Goal: Task Accomplishment & Management: Manage account settings

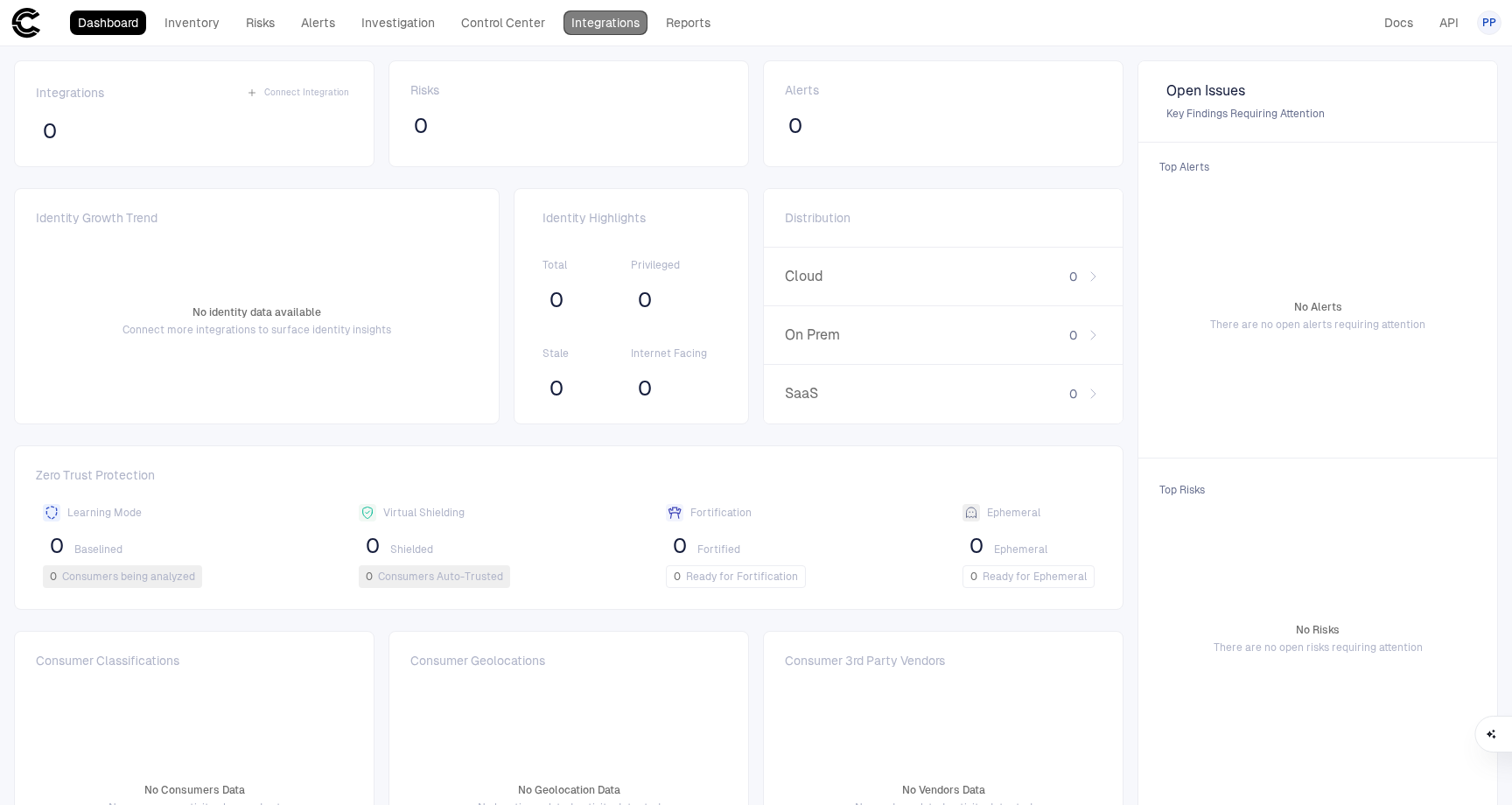
click at [587, 34] on link "Integrations" at bounding box center [606, 22] width 84 height 24
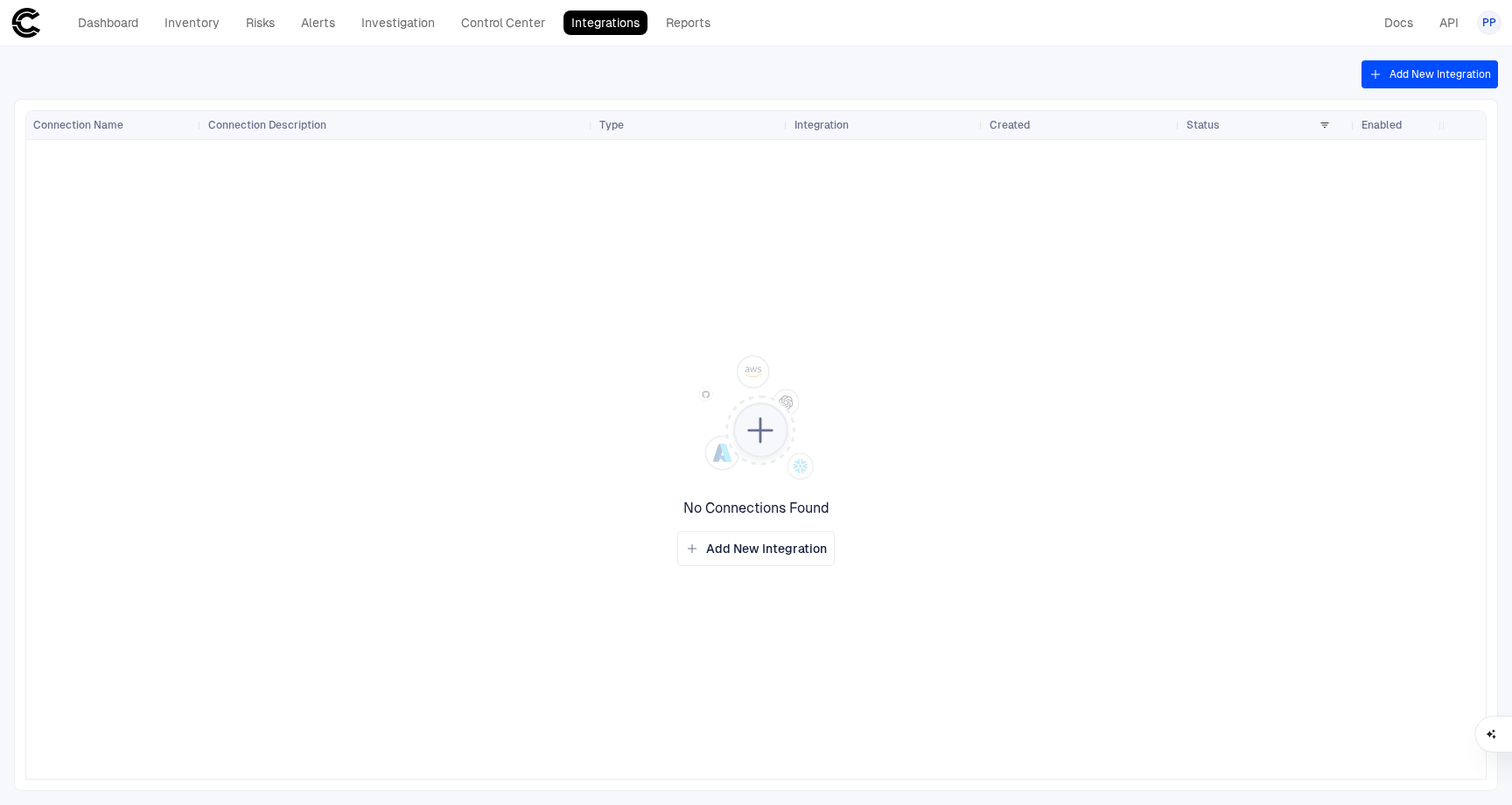
click at [1494, 20] on span "PP" at bounding box center [1490, 22] width 14 height 14
click at [1419, 113] on span "Admin Settings" at bounding box center [1403, 112] width 74 height 14
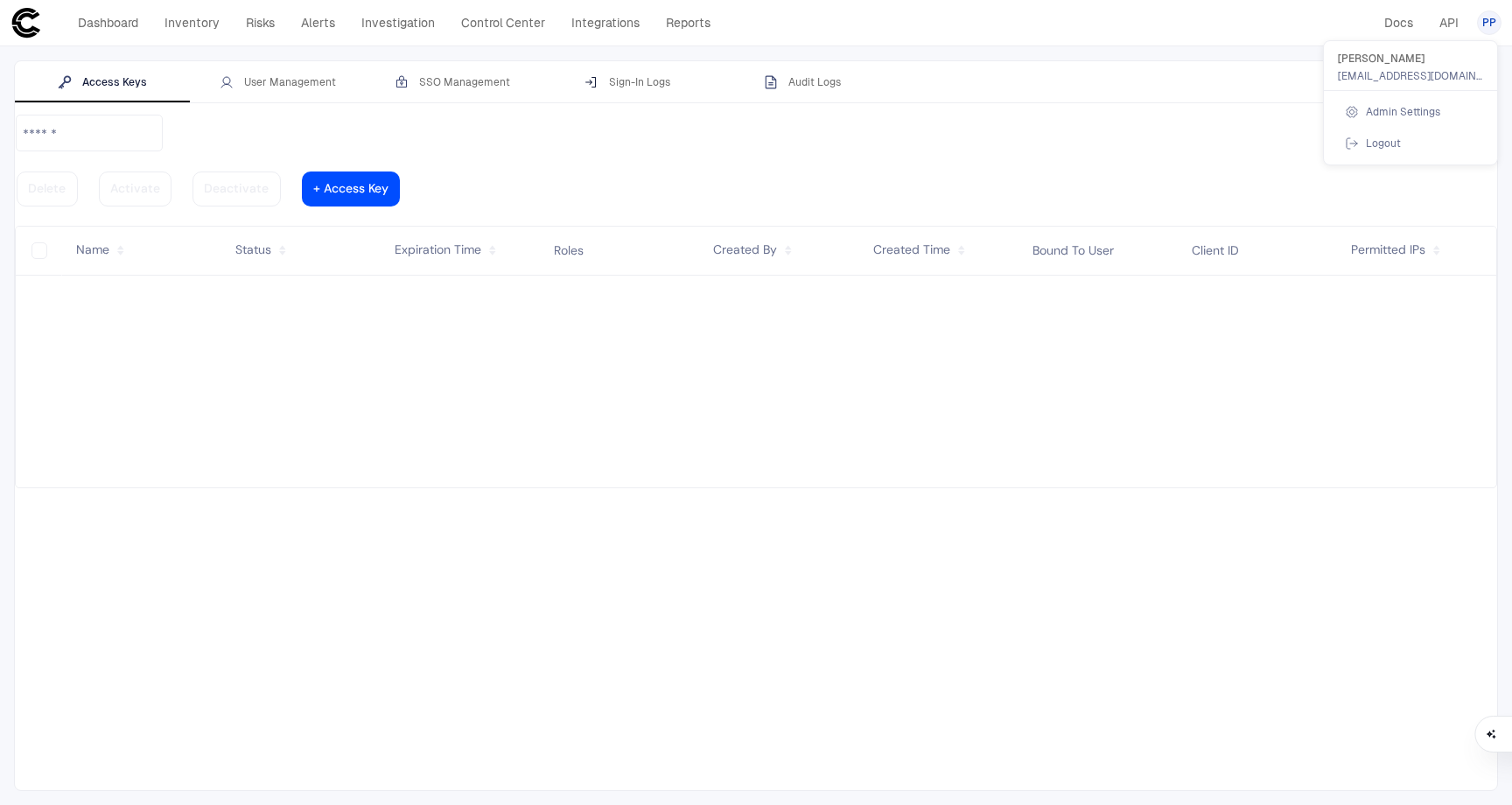
click at [1080, 108] on div at bounding box center [756, 402] width 1512 height 805
click at [389, 185] on div at bounding box center [351, 189] width 75 height 9
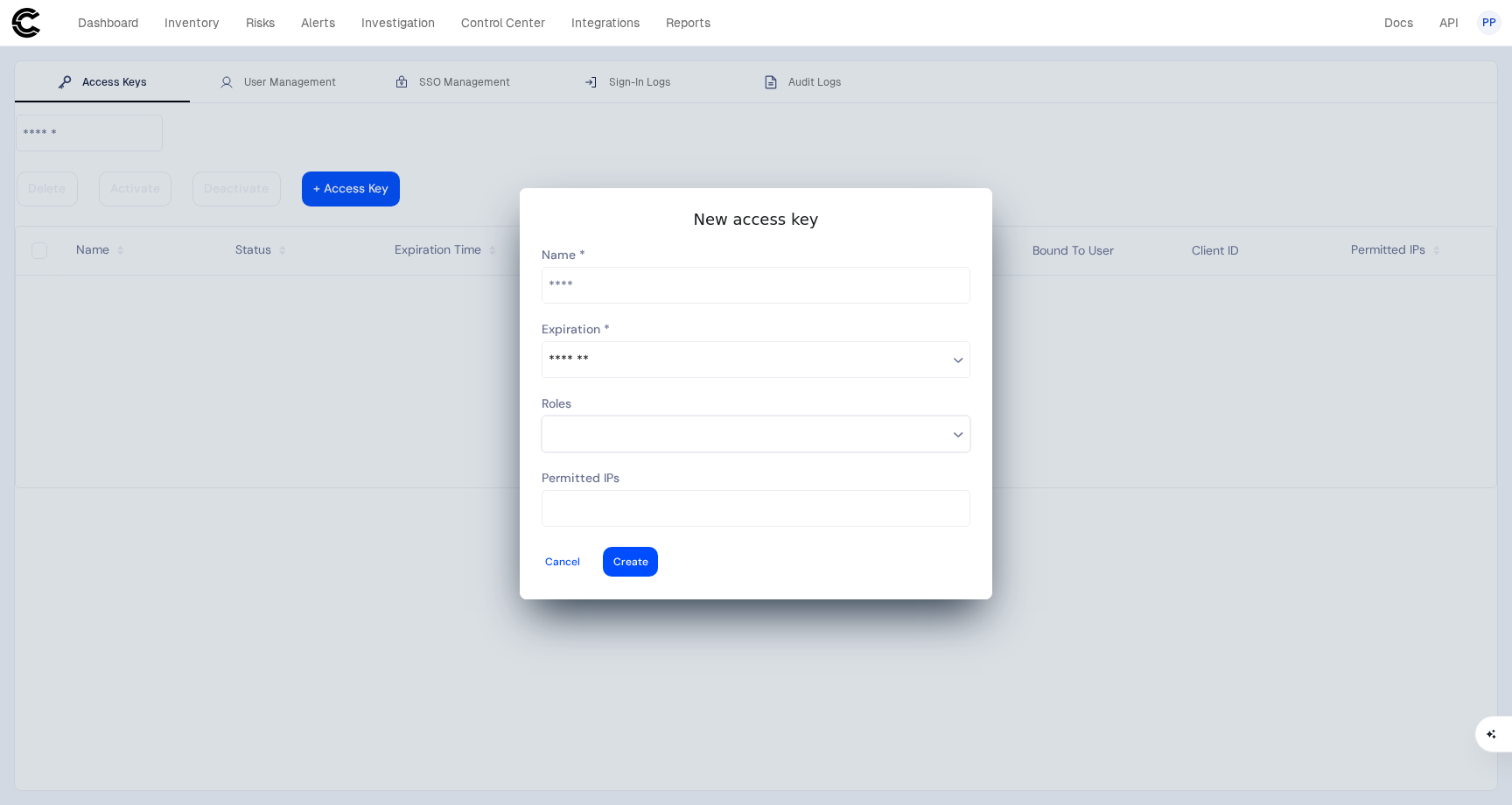
click at [655, 431] on input at bounding box center [748, 434] width 399 height 22
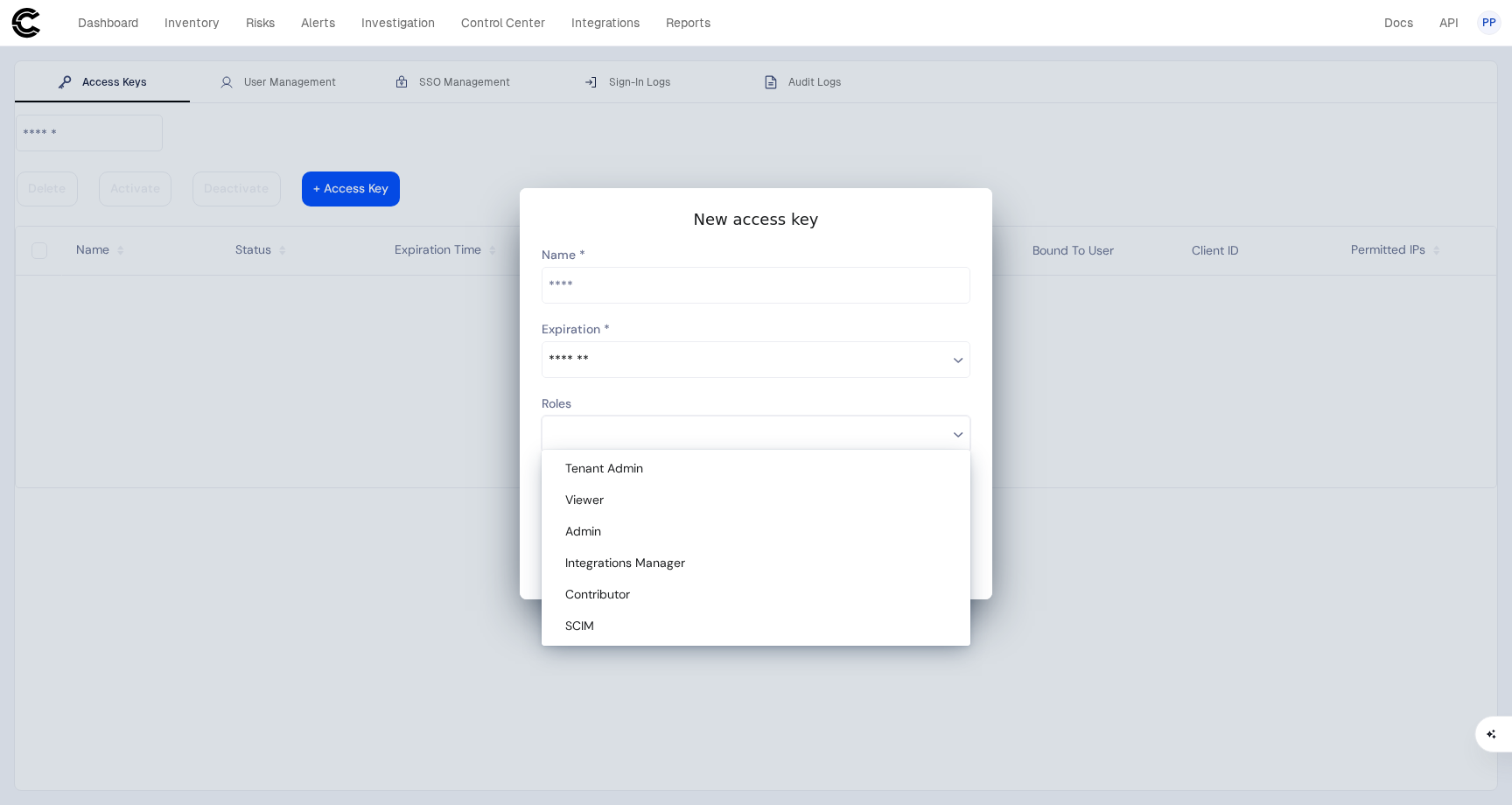
click at [0, 0] on slot "New access key 30 Days 60 Days 90 Days Never Tenant Admin Viewer Admin Integrat…" at bounding box center [0, 0] width 0 height 0
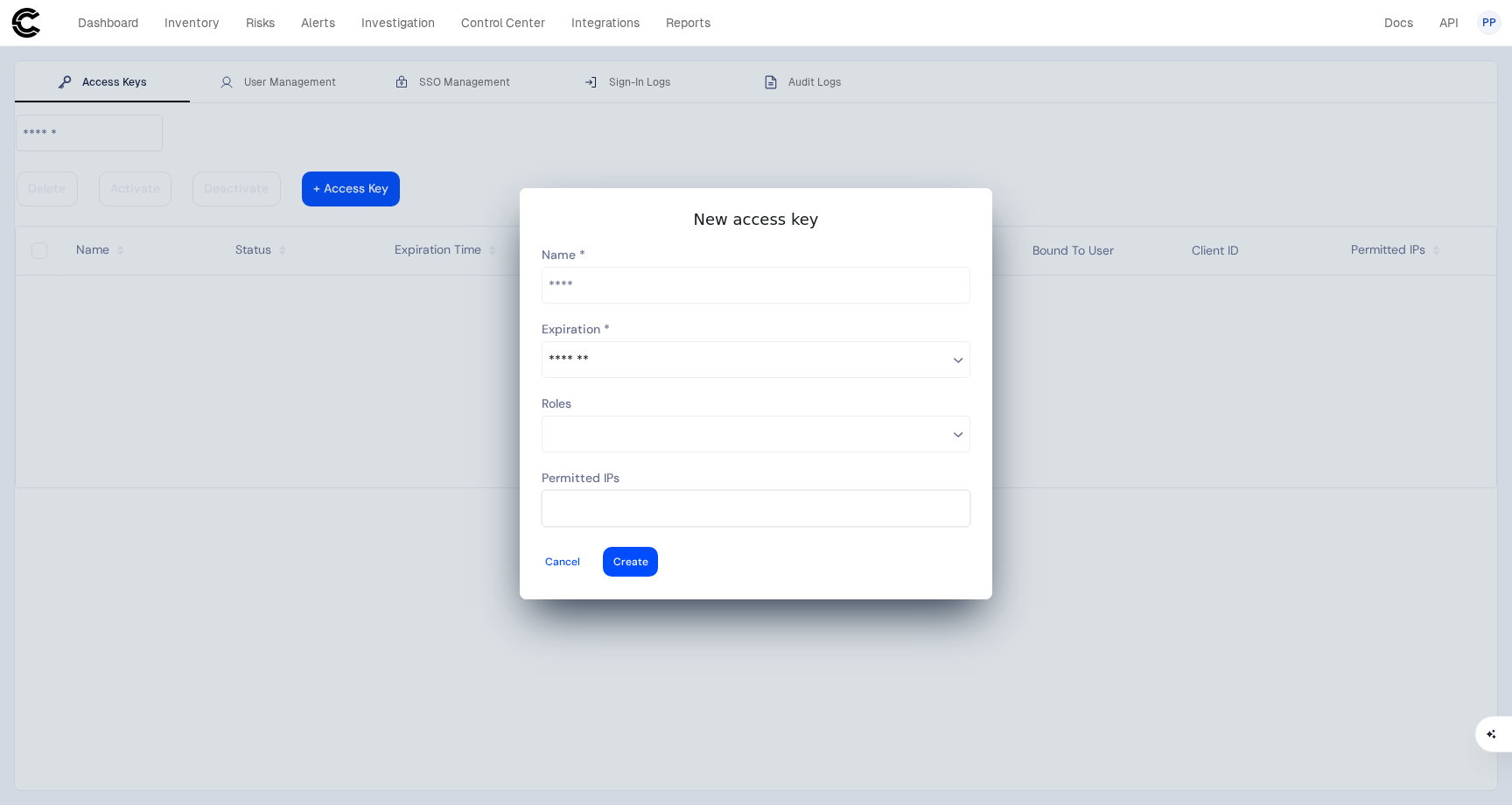
click at [684, 497] on input at bounding box center [759, 508] width 421 height 22
click at [581, 558] on div at bounding box center [563, 561] width 35 height 7
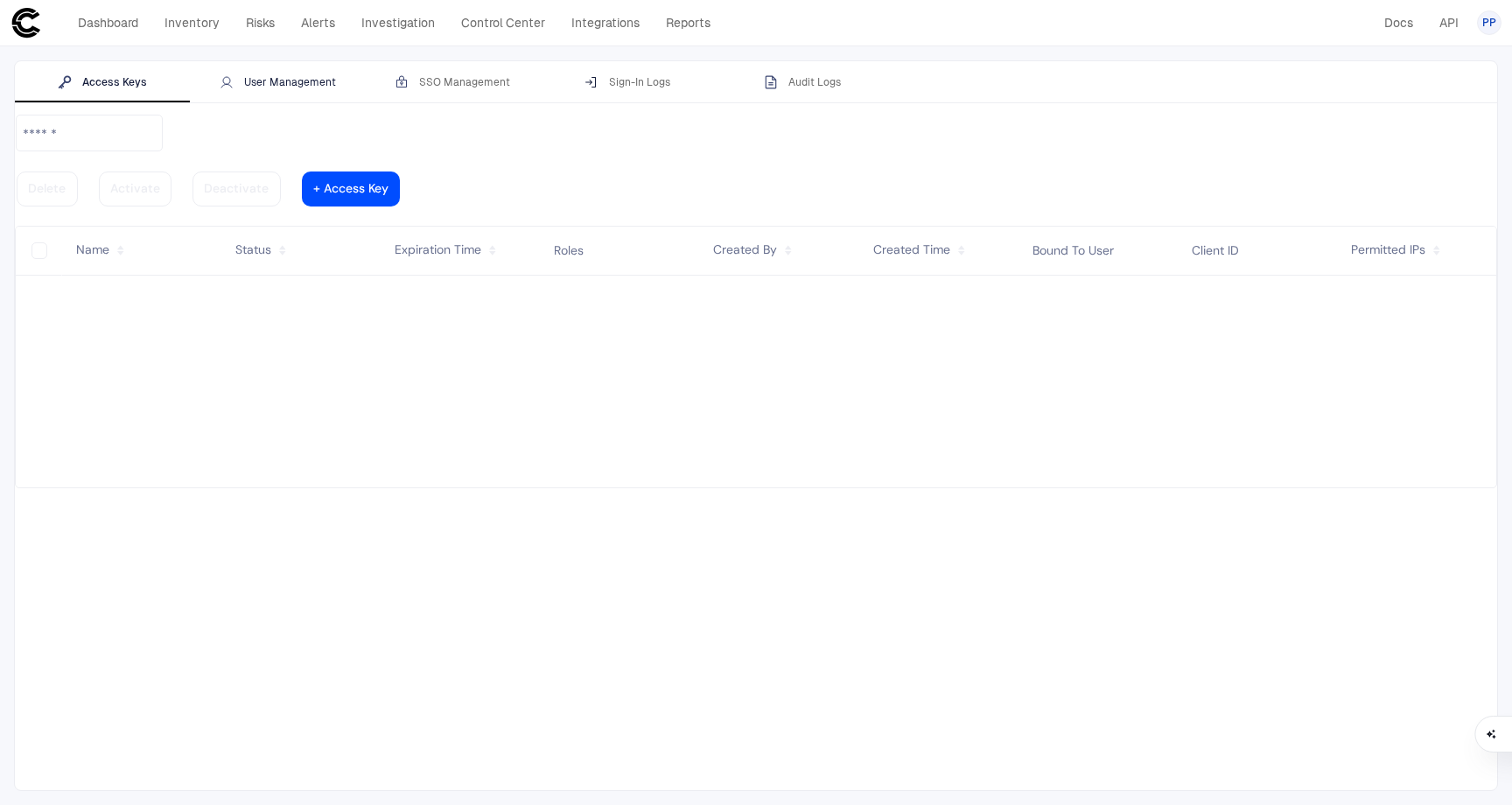
click at [261, 75] on div "User Management" at bounding box center [277, 82] width 116 height 14
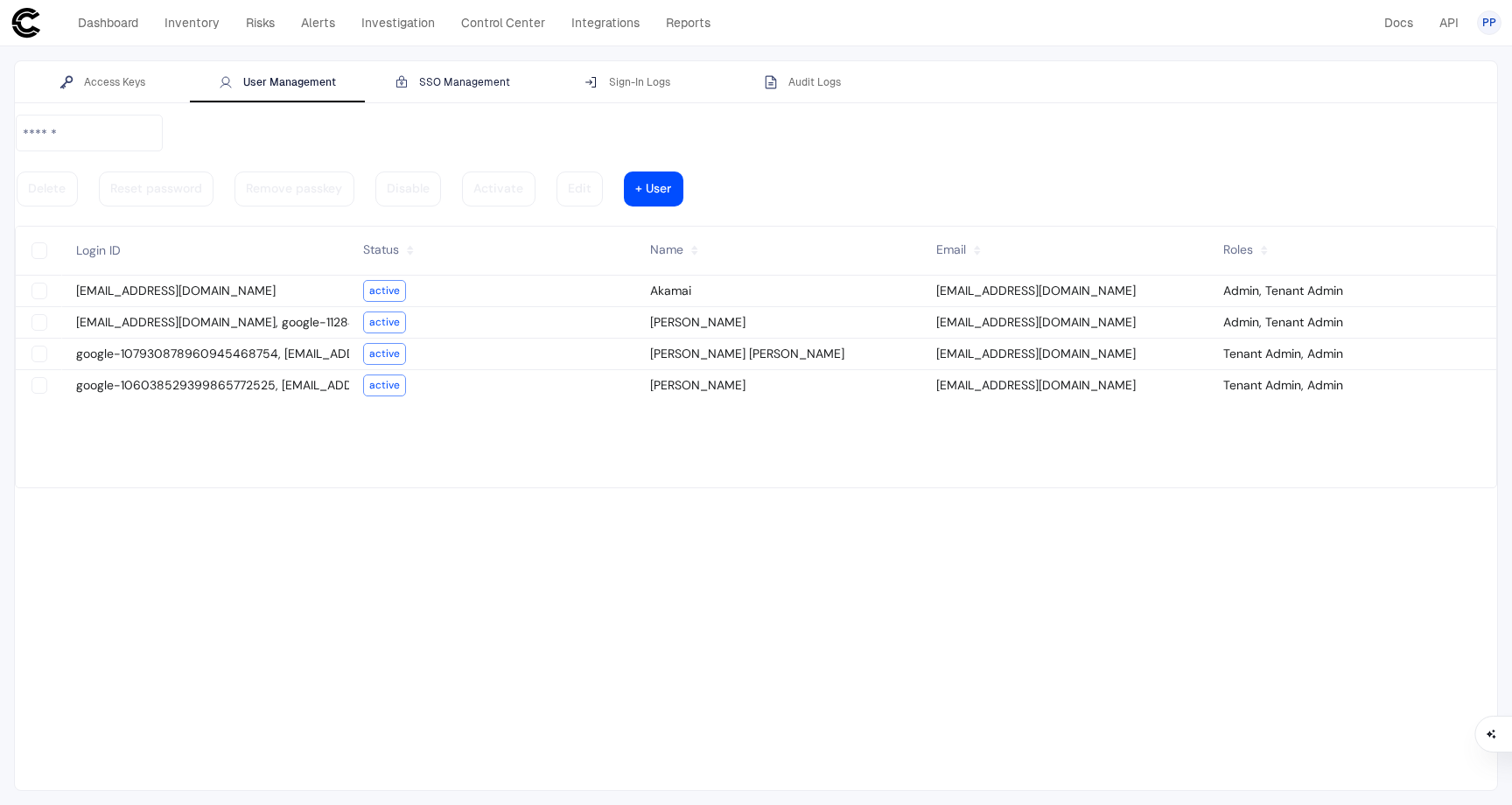
click at [467, 78] on div "SSO Management" at bounding box center [452, 82] width 116 height 14
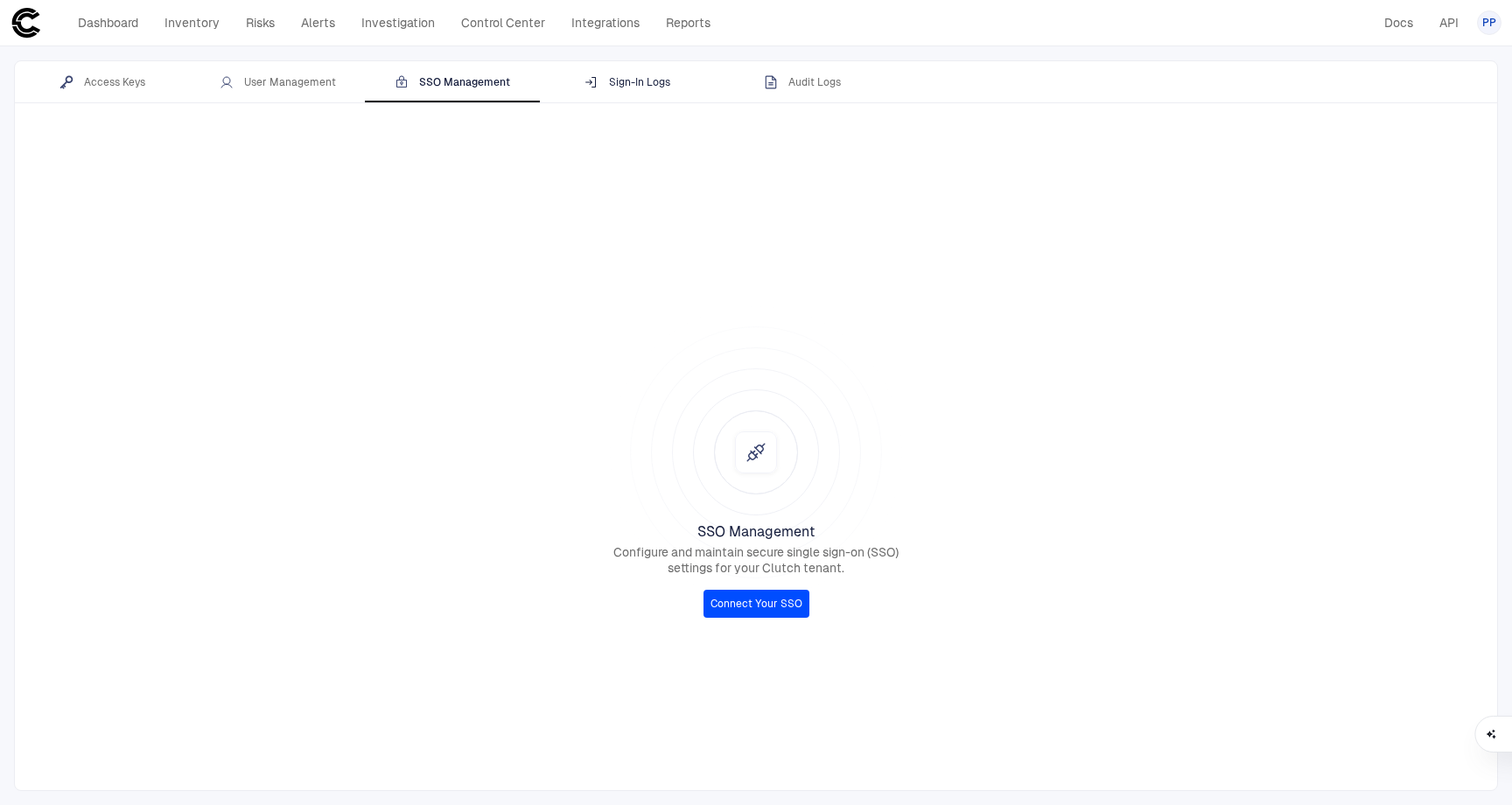
click at [642, 82] on div "Sign-In Logs" at bounding box center [627, 82] width 86 height 14
